Goal: Task Accomplishment & Management: Manage account settings

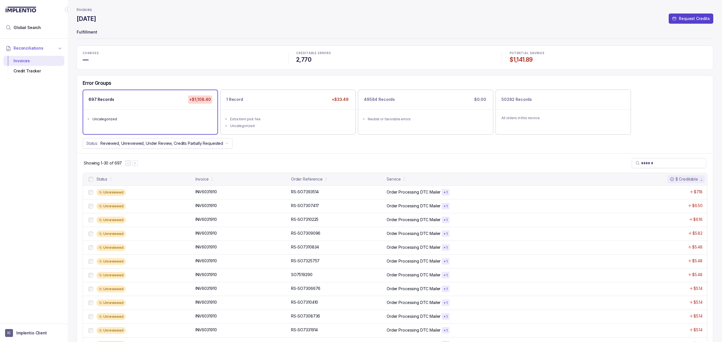
click at [235, 38] on p "Fulfillment" at bounding box center [395, 32] width 636 height 11
click at [239, 30] on p "Fulfillment" at bounding box center [395, 32] width 636 height 11
click at [342, 37] on p "Fulfillment" at bounding box center [395, 32] width 636 height 11
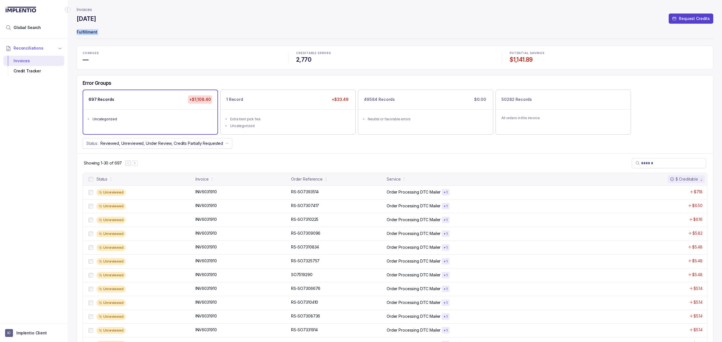
click at [342, 37] on p "Fulfillment" at bounding box center [395, 32] width 636 height 11
click at [341, 41] on header "Invoices [DATE] Request Credits Fulfillment" at bounding box center [395, 23] width 636 height 46
click at [389, 43] on header "Invoices [DATE] Request Credits Fulfillment" at bounding box center [395, 23] width 636 height 46
click at [381, 37] on p "Fulfillment" at bounding box center [395, 32] width 636 height 11
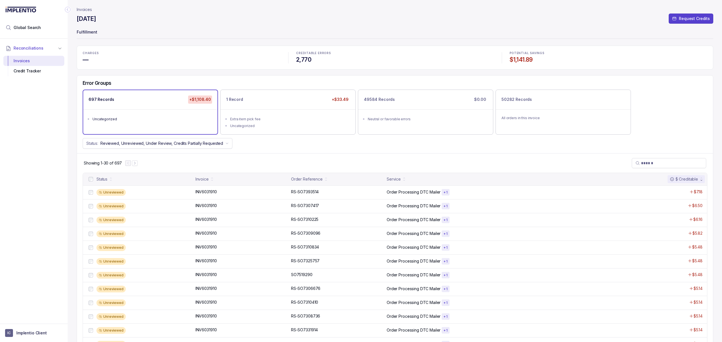
click at [381, 37] on p "Fulfillment" at bounding box center [395, 32] width 636 height 11
click at [379, 37] on p "Fulfillment" at bounding box center [395, 32] width 636 height 11
click at [376, 39] on header "Invoices [DATE] Request Credits Fulfillment" at bounding box center [395, 23] width 636 height 46
click at [369, 29] on p "Fulfillment" at bounding box center [395, 32] width 636 height 11
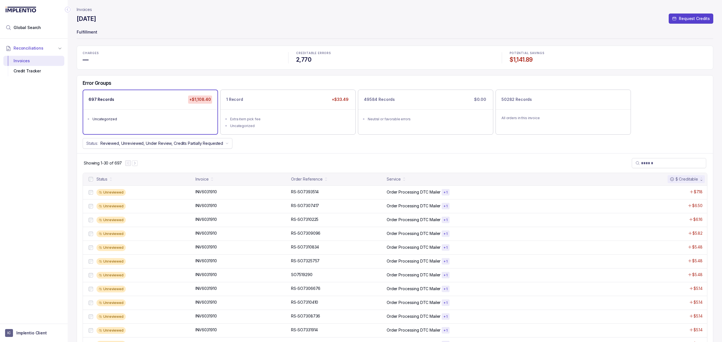
click at [346, 54] on p "CREDITABLE ERRORS" at bounding box center [395, 53] width 198 height 3
